Goal: Transaction & Acquisition: Book appointment/travel/reservation

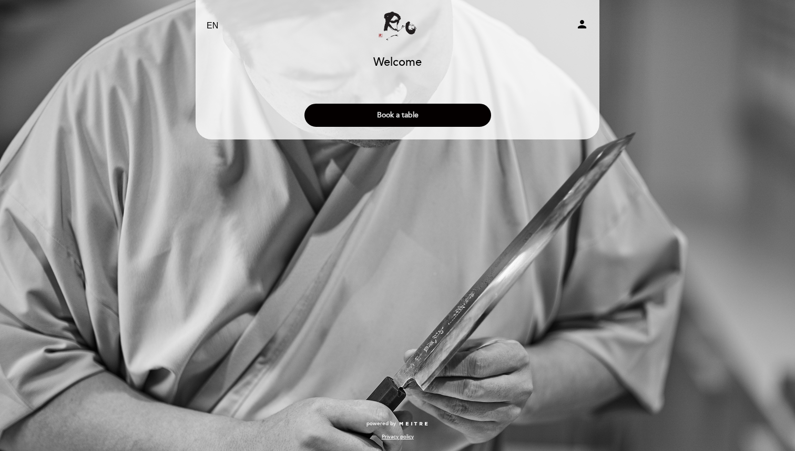
click at [330, 119] on button "Book a table" at bounding box center [398, 115] width 187 height 23
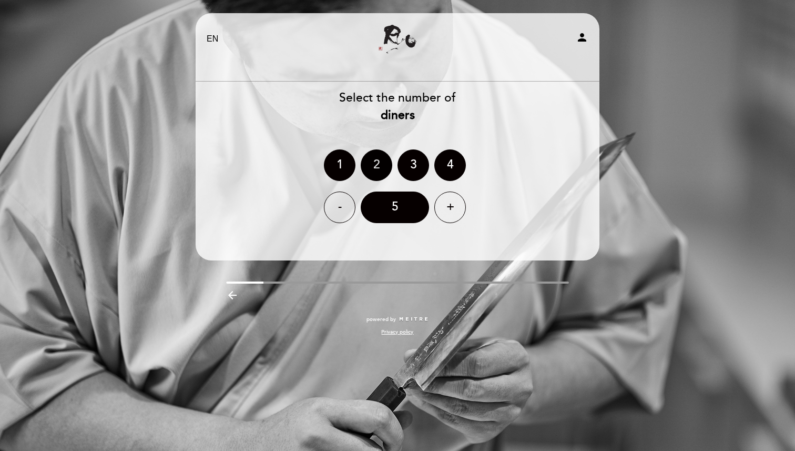
click at [374, 157] on div "2" at bounding box center [377, 165] width 32 height 32
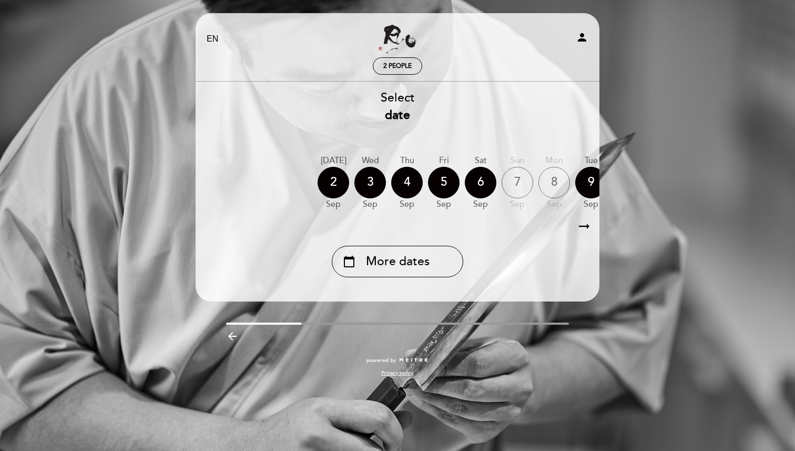
click at [583, 225] on icon "arrow_right_alt" at bounding box center [584, 226] width 16 height 23
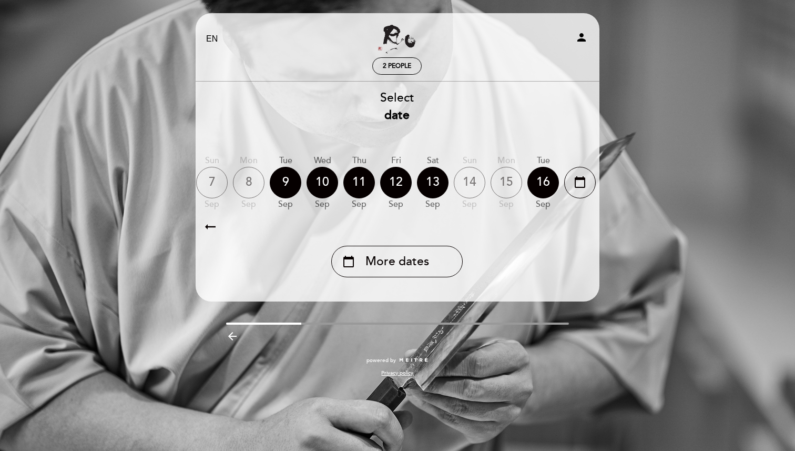
scroll to position [0, 307]
click at [583, 225] on icon "arrow_right_alt" at bounding box center [584, 226] width 16 height 23
click at [583, 226] on icon "arrow_right_alt" at bounding box center [584, 226] width 16 height 23
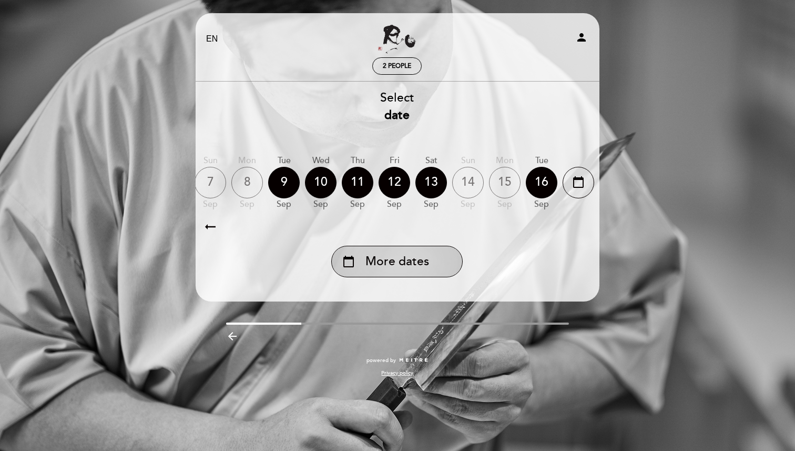
click at [403, 261] on span "More dates" at bounding box center [398, 261] width 64 height 17
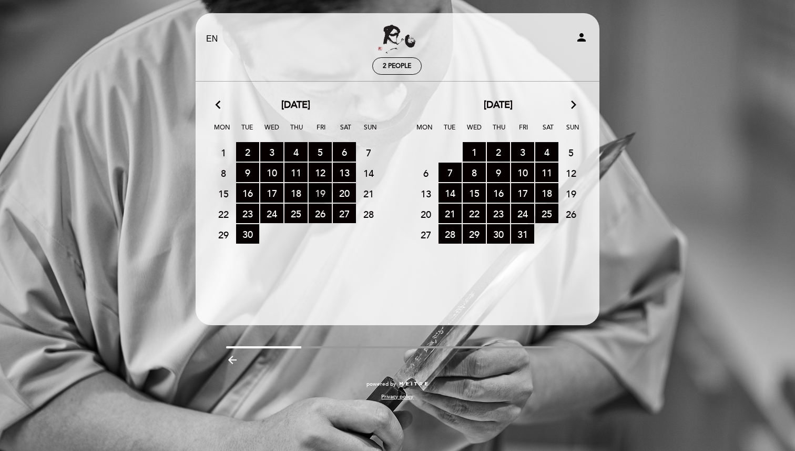
click at [321, 194] on span "19 RESERVATIONS AVAILABLE" at bounding box center [320, 192] width 23 height 19
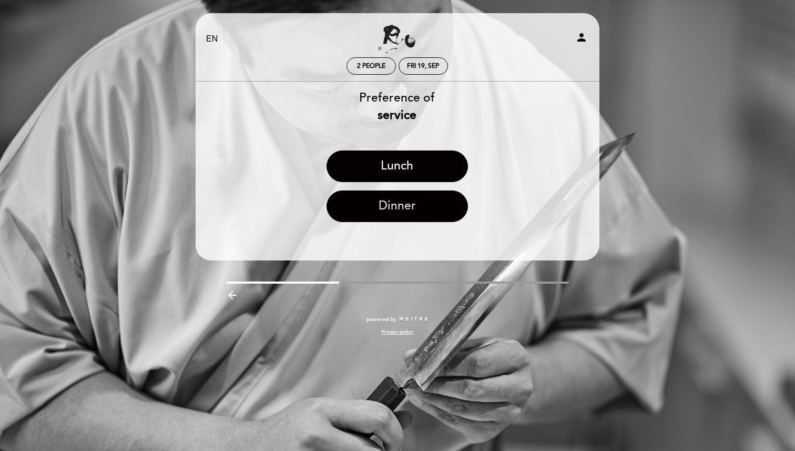
click at [374, 208] on button "Dinner" at bounding box center [397, 206] width 141 height 32
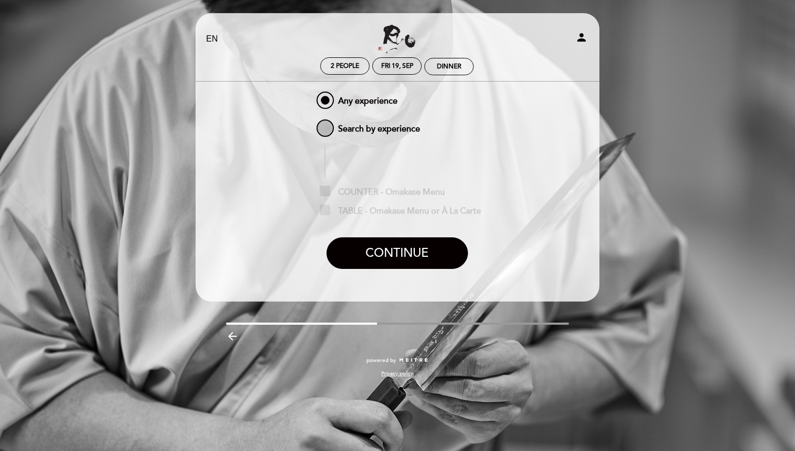
click at [363, 130] on span "Search by experience" at bounding box center [368, 123] width 106 height 13
click at [311, 124] on input "Search by experience" at bounding box center [307, 120] width 7 height 7
radio input "false"
radio input "true"
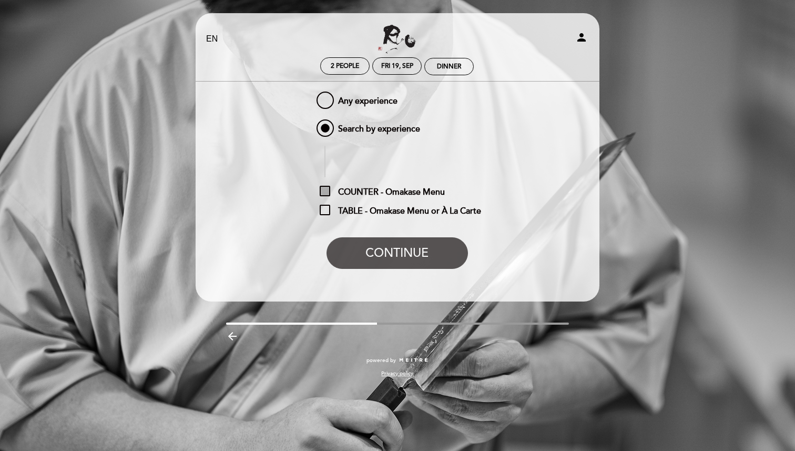
click at [369, 193] on span "COUNTER - Omakase Menu" at bounding box center [382, 192] width 125 height 13
click at [327, 192] on input "COUNTER - Omakase Menu" at bounding box center [323, 189] width 7 height 7
checkbox input "true"
click at [383, 250] on button "CONTINUE" at bounding box center [397, 253] width 141 height 32
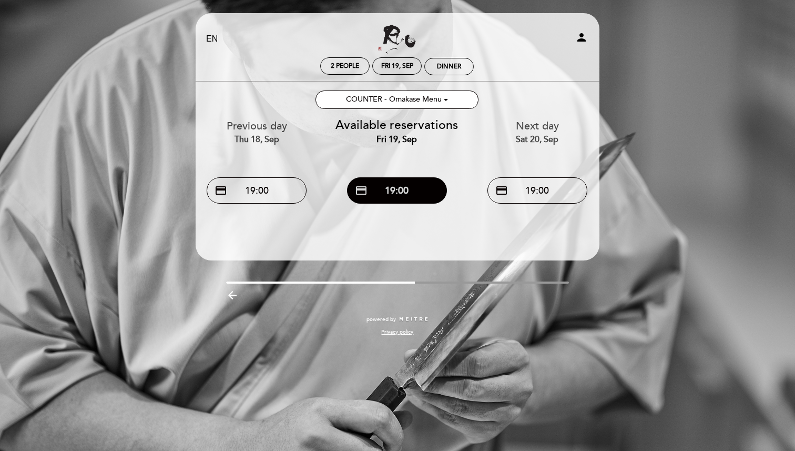
click at [405, 196] on button "credit_card 19:00" at bounding box center [397, 190] width 100 height 26
